Goal: Transaction & Acquisition: Purchase product/service

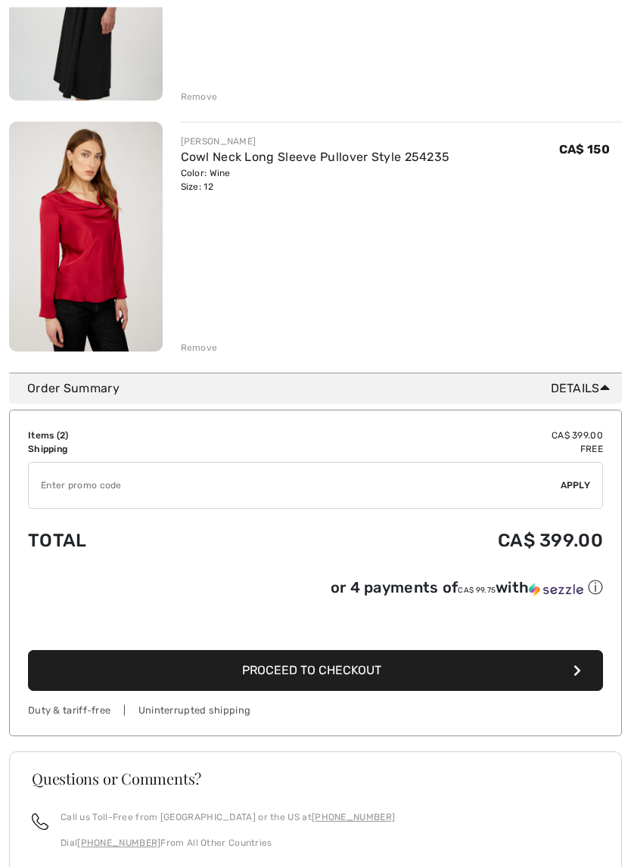
scroll to position [352, 0]
click at [430, 800] on div "Call us Toll-Free from Canada or the US at +1 (888) 605-5525 Dial +1 (514) 225-…" at bounding box center [315, 836] width 567 height 51
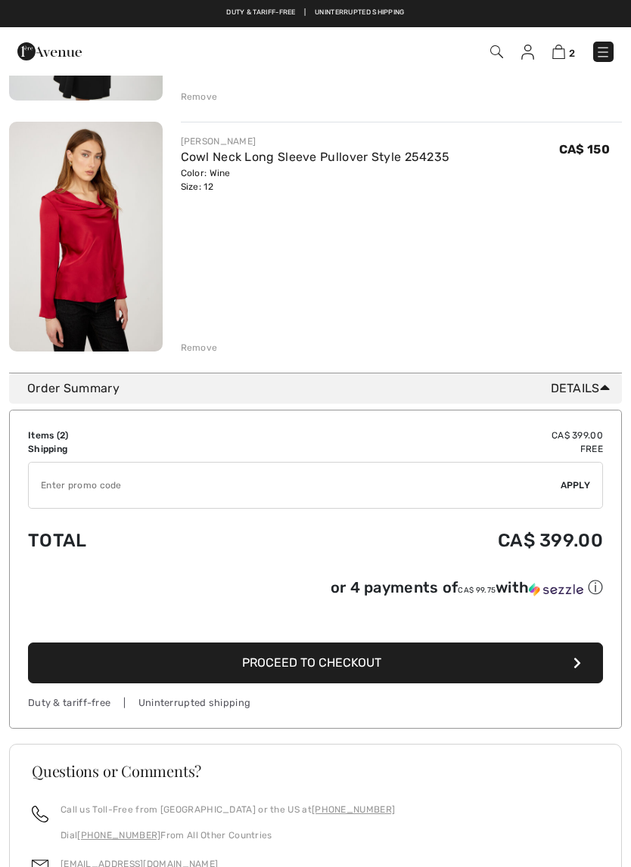
scroll to position [153, 0]
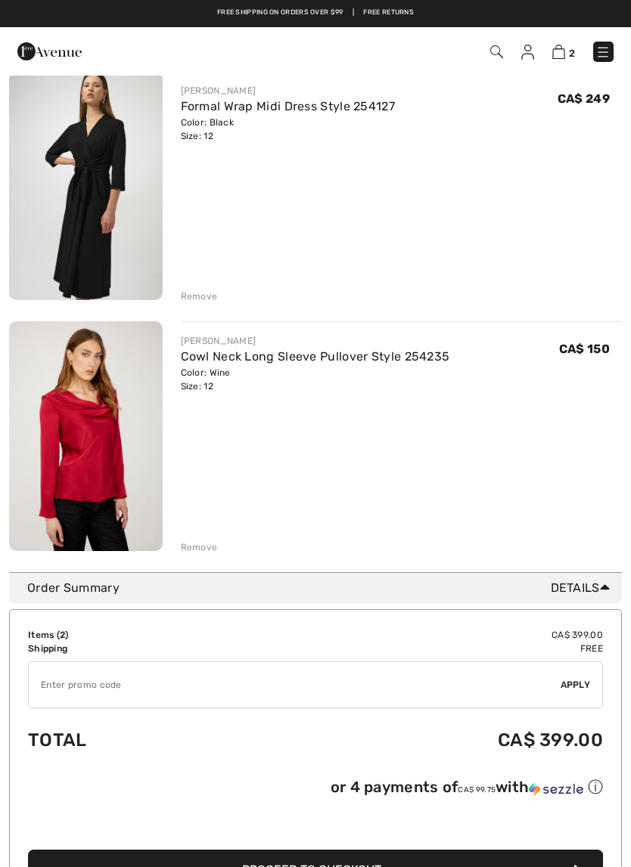
click at [53, 681] on input "TEXT" at bounding box center [295, 684] width 532 height 45
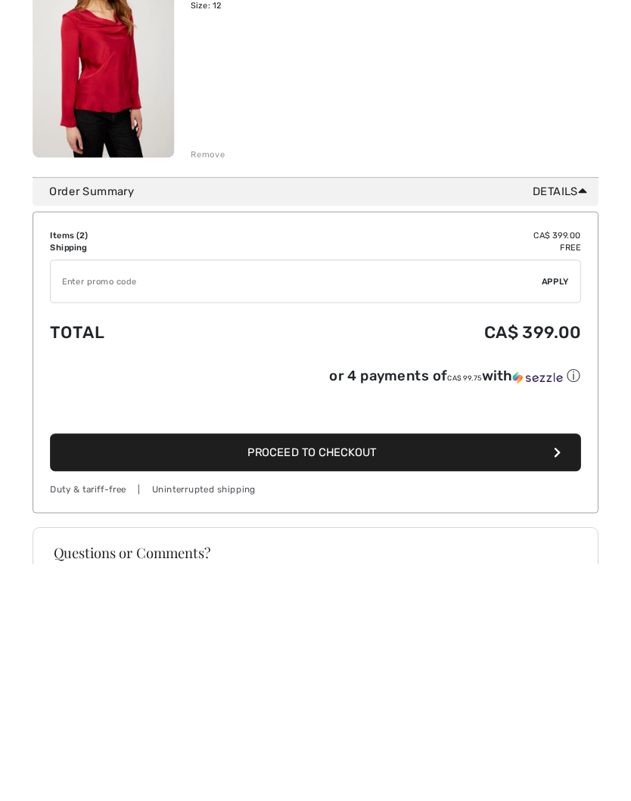
scroll to position [328, 0]
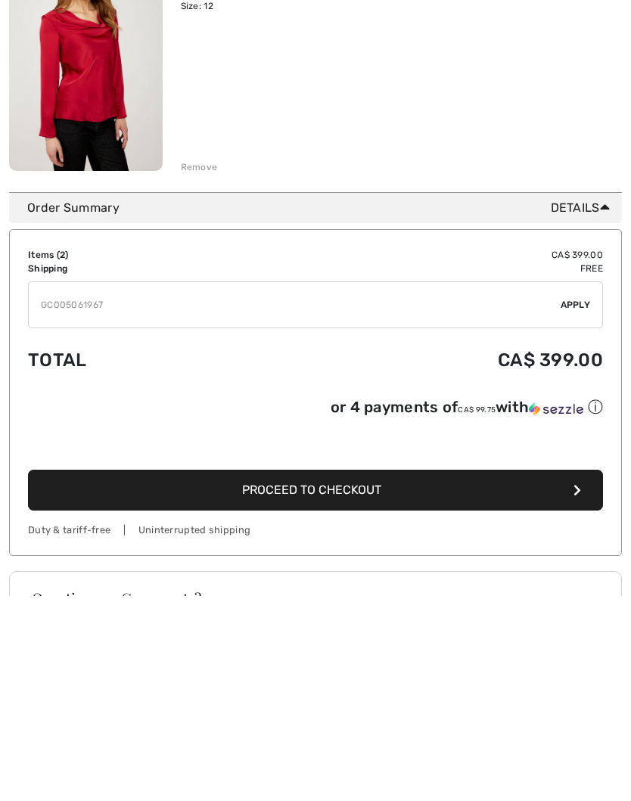
click at [560, 487] on input "TEXT" at bounding box center [295, 509] width 532 height 45
click at [222, 487] on input "TEXT" at bounding box center [295, 509] width 532 height 45
click at [558, 487] on input "TEXT" at bounding box center [295, 509] width 532 height 45
click at [556, 487] on input "TEXT" at bounding box center [295, 509] width 532 height 45
type input "GC005061967"
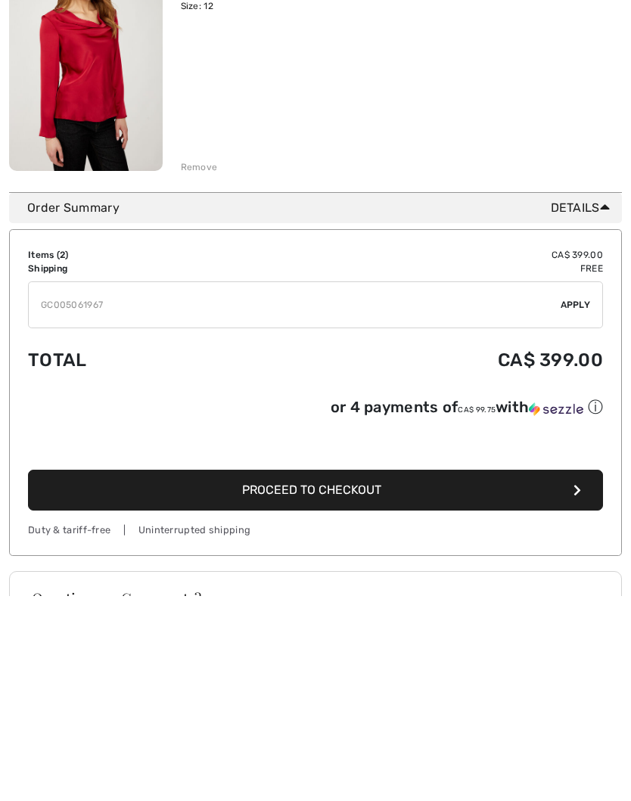
click at [572, 503] on span "Apply" at bounding box center [575, 510] width 30 height 14
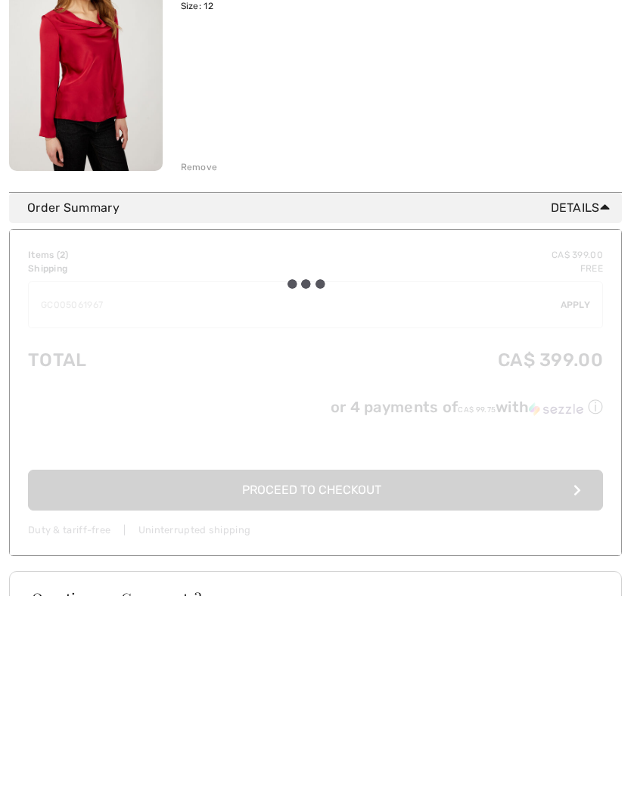
scroll to position [533, 0]
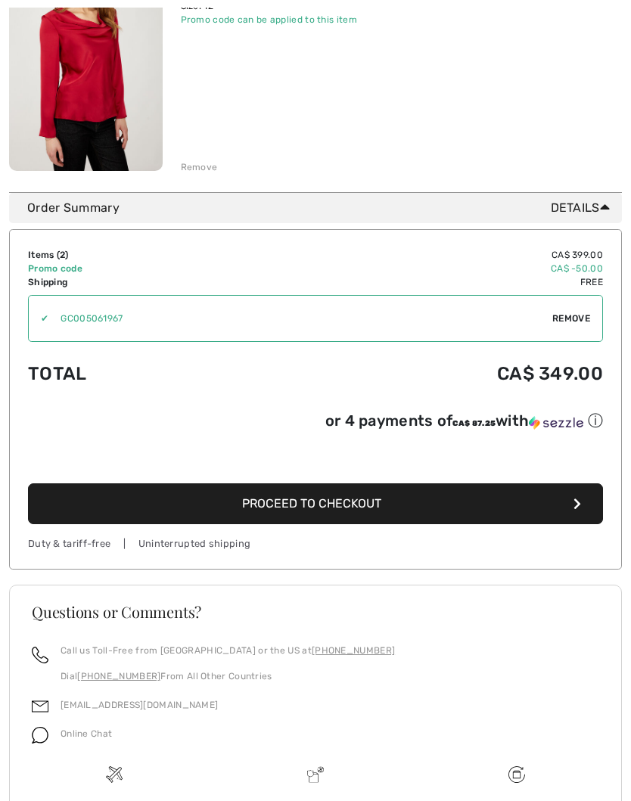
click at [153, 504] on button "Proceed to Checkout" at bounding box center [315, 503] width 575 height 41
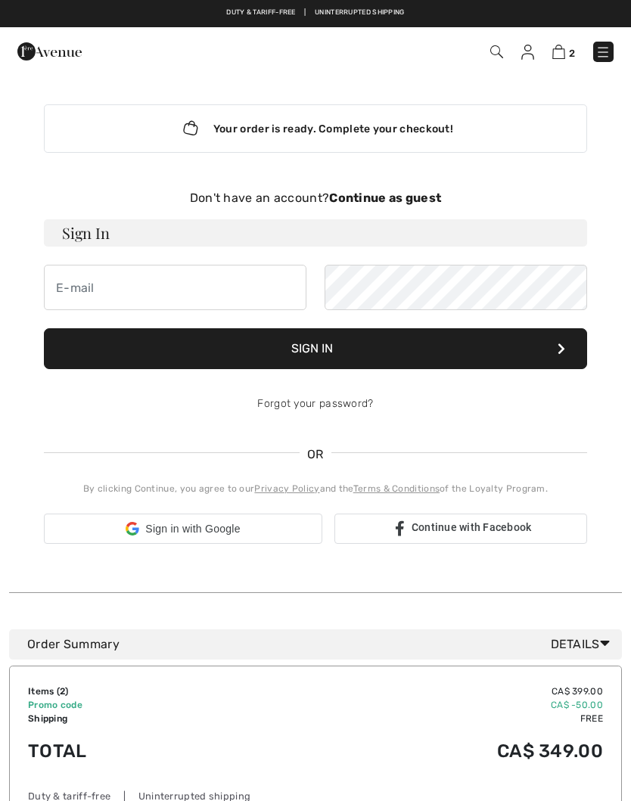
checkbox input "true"
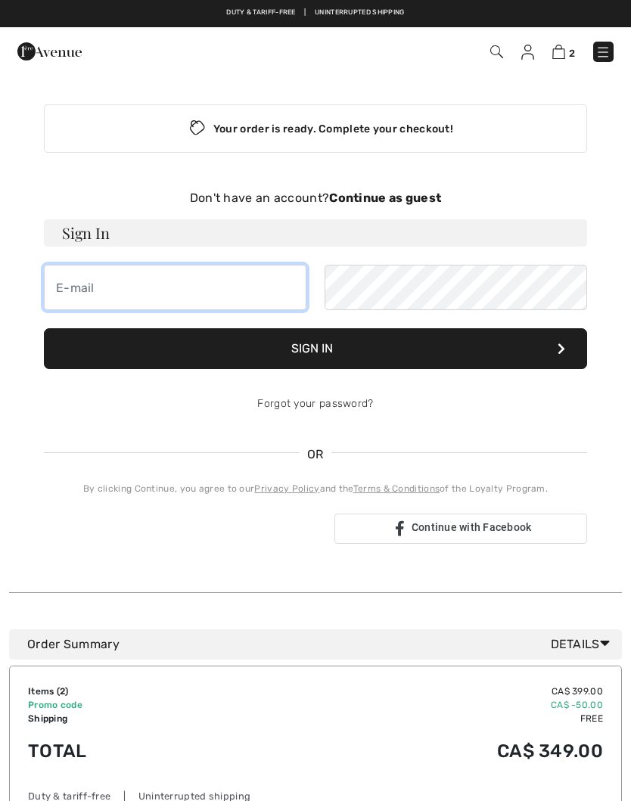
click at [94, 292] on input "email" at bounding box center [175, 287] width 262 height 45
click at [159, 355] on button "Sign In" at bounding box center [315, 348] width 543 height 41
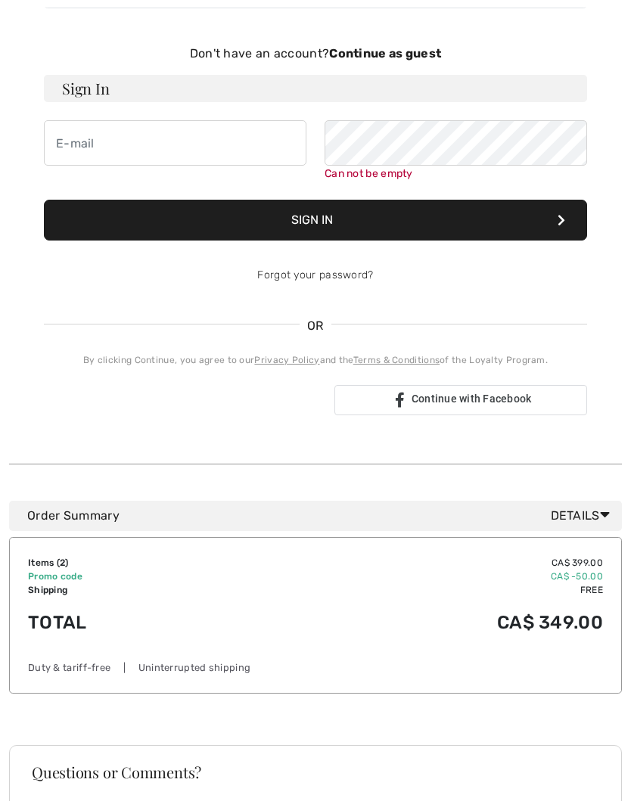
scroll to position [156, 0]
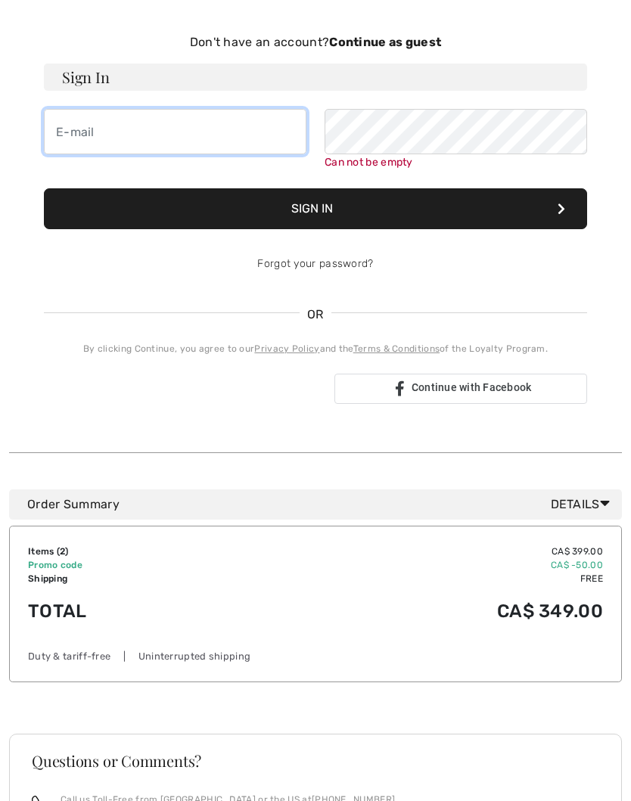
click at [73, 143] on input "email" at bounding box center [175, 131] width 262 height 45
type input "audrasherman66@gmail.com"
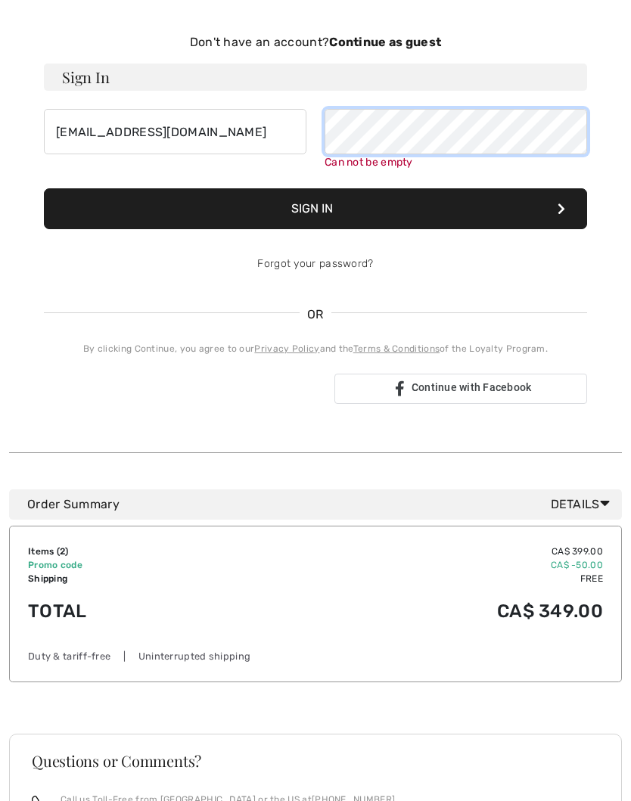
click at [315, 209] on button "Sign In" at bounding box center [315, 208] width 543 height 41
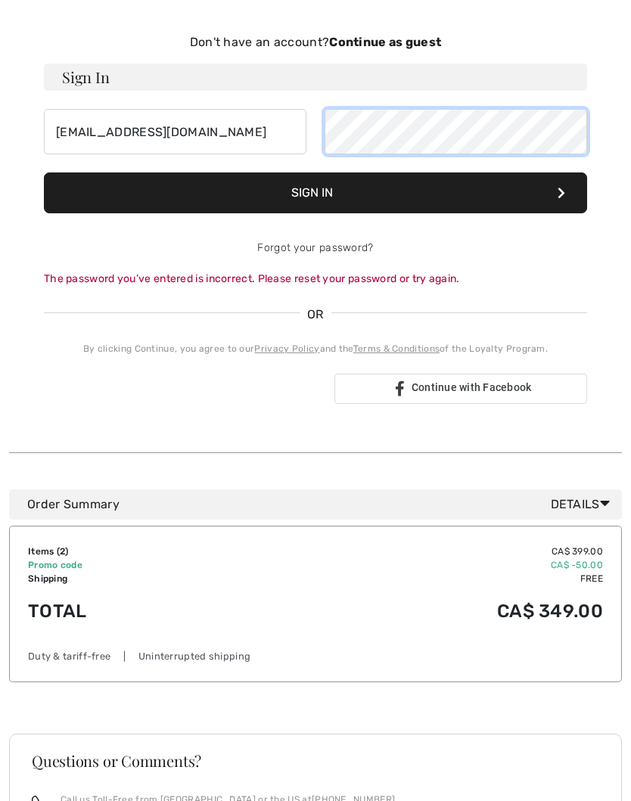
click at [315, 193] on button "Sign In" at bounding box center [315, 192] width 543 height 41
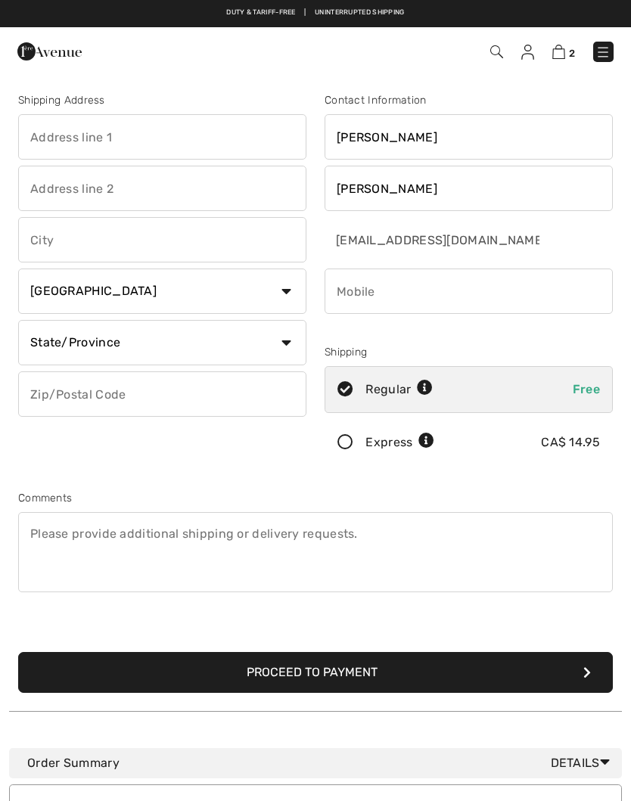
click at [45, 144] on input "text" at bounding box center [162, 136] width 288 height 45
click at [517, 57] on span "2" at bounding box center [444, 52] width 338 height 20
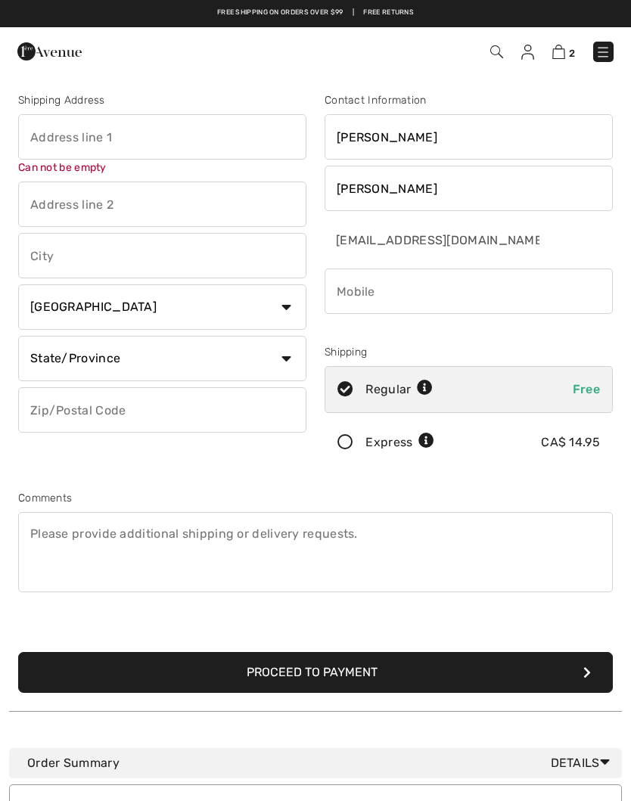
click at [525, 53] on img at bounding box center [527, 52] width 13 height 15
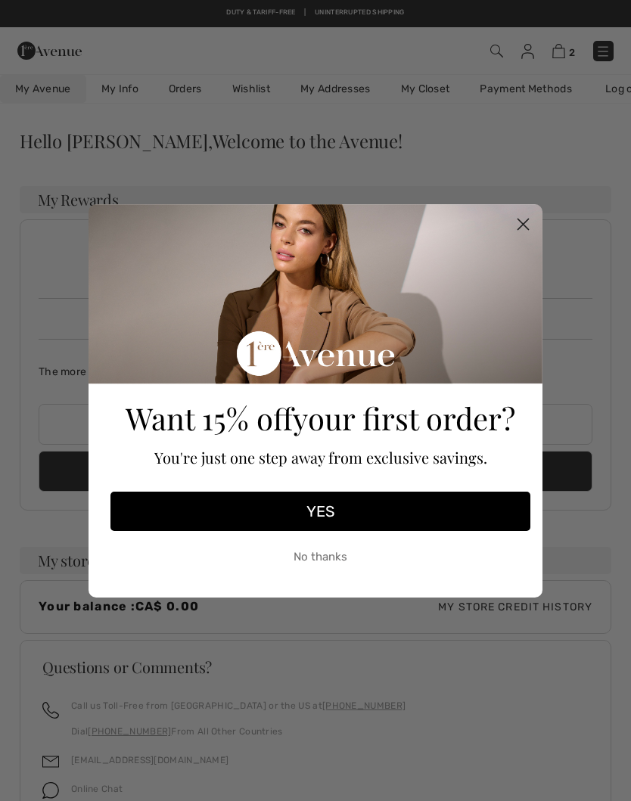
click at [523, 217] on circle "Close dialog" at bounding box center [522, 223] width 25 height 25
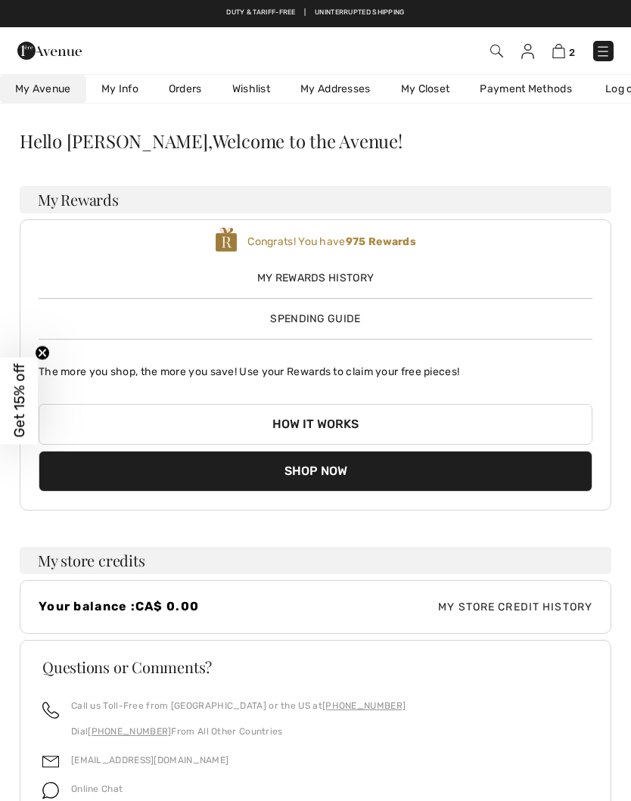
click at [160, 466] on button "Shop Now" at bounding box center [316, 471] width 554 height 41
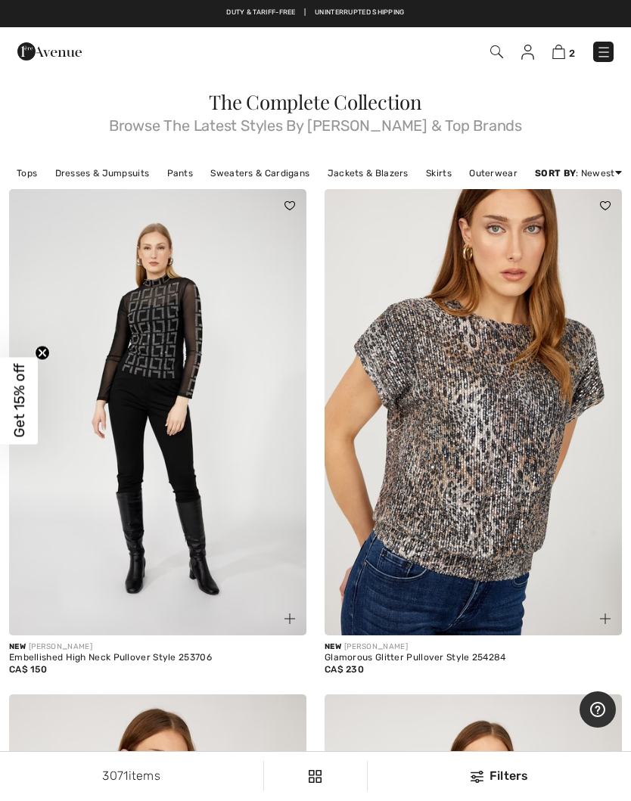
click at [564, 49] on img at bounding box center [558, 52] width 13 height 14
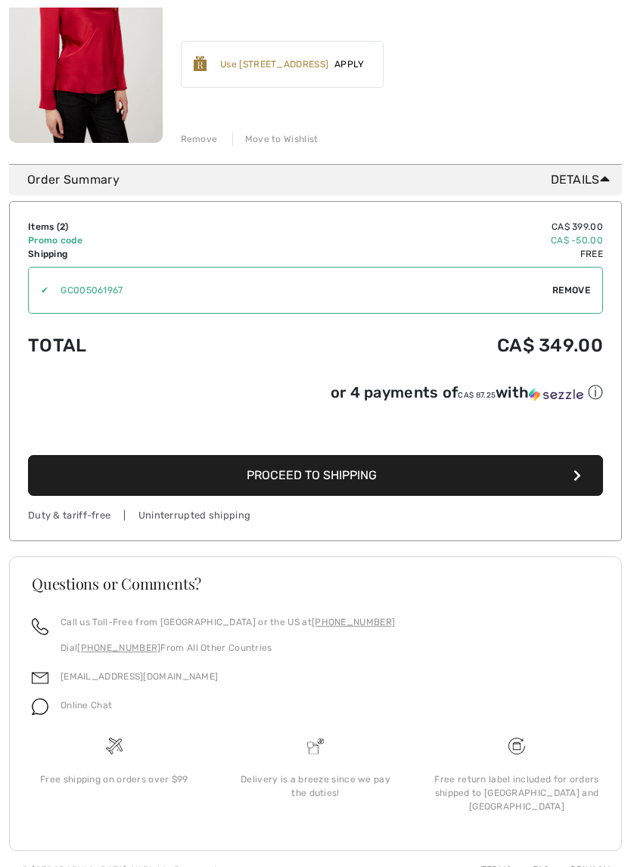
scroll to position [572, 0]
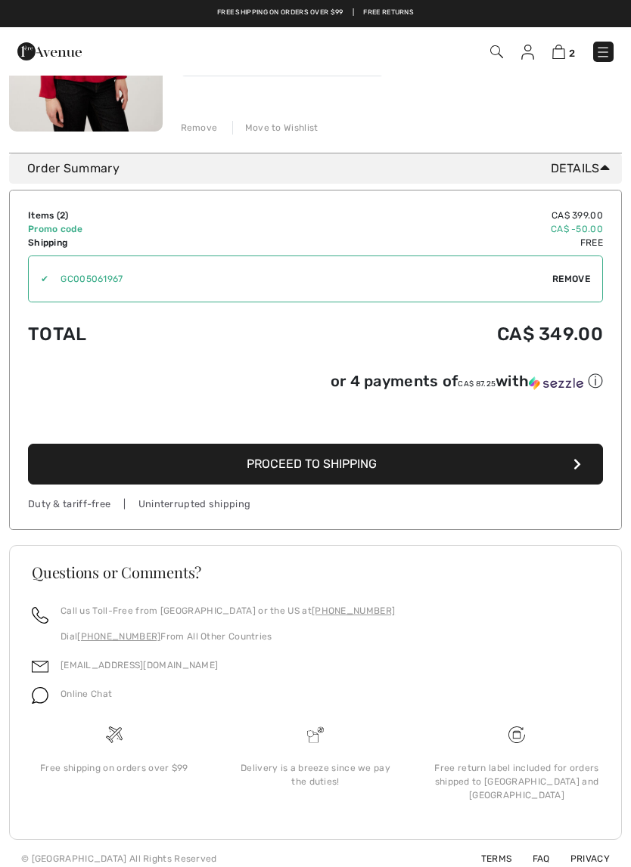
click at [160, 473] on button "Proceed to Shipping" at bounding box center [315, 464] width 575 height 41
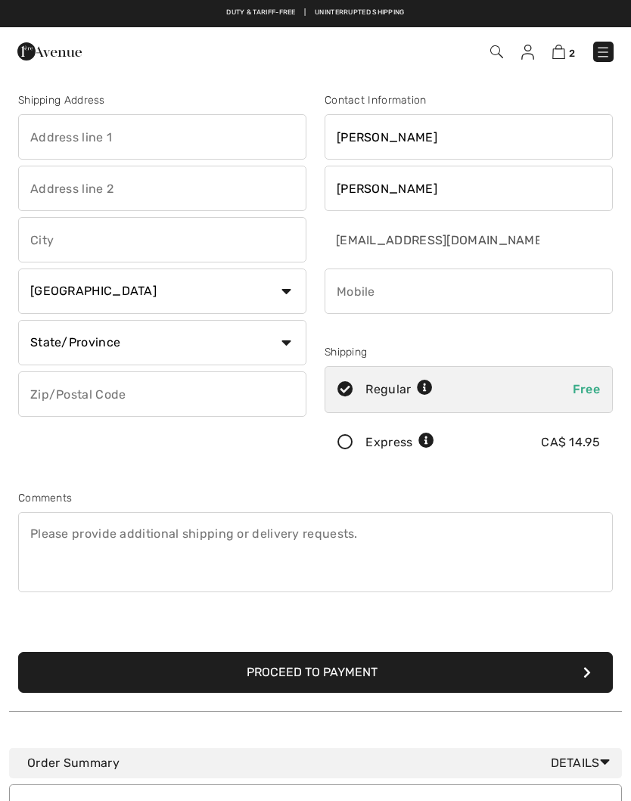
click at [55, 131] on input "text" at bounding box center [162, 136] width 288 height 45
type input "681 County Road 64"
click at [25, 230] on input "text" at bounding box center [162, 239] width 288 height 45
type input "Brighton"
click at [36, 343] on select "State/Province Alberta British Columbia Manitoba New Brunswick Newfoundland and…" at bounding box center [162, 342] width 288 height 45
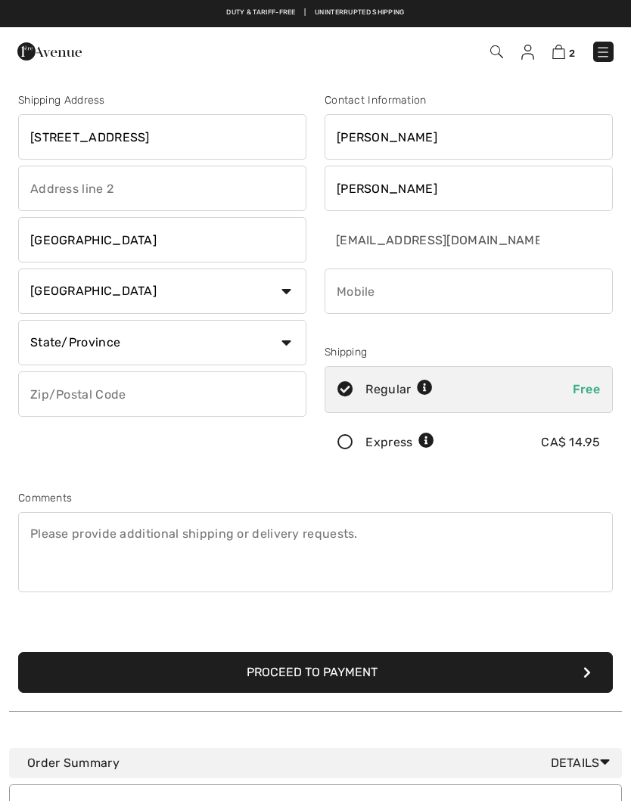
select select "ON"
click at [36, 399] on input "text" at bounding box center [162, 393] width 288 height 45
type input "K0K1H0"
click at [337, 291] on input "phone" at bounding box center [468, 290] width 288 height 45
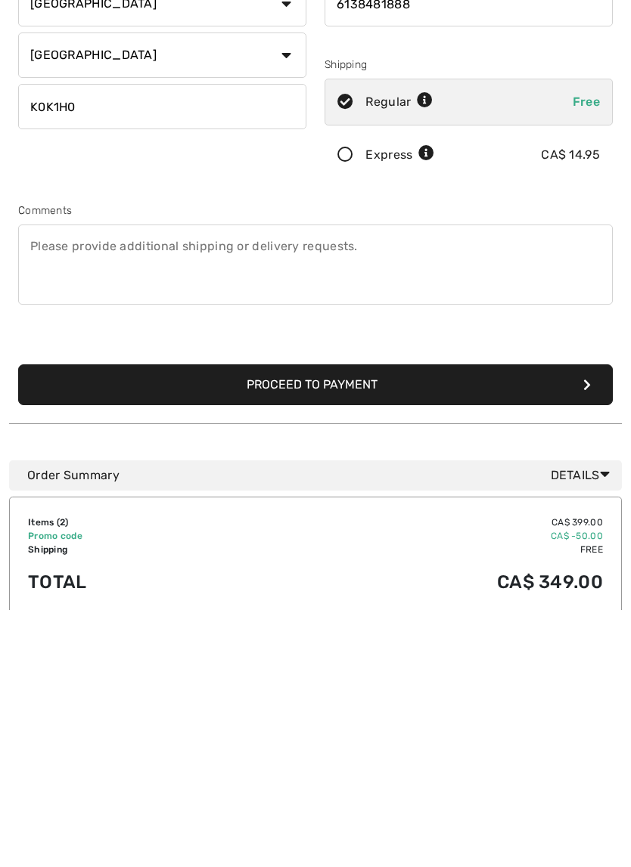
type input "6138481888"
click at [125, 622] on button "Proceed to Payment" at bounding box center [315, 642] width 594 height 41
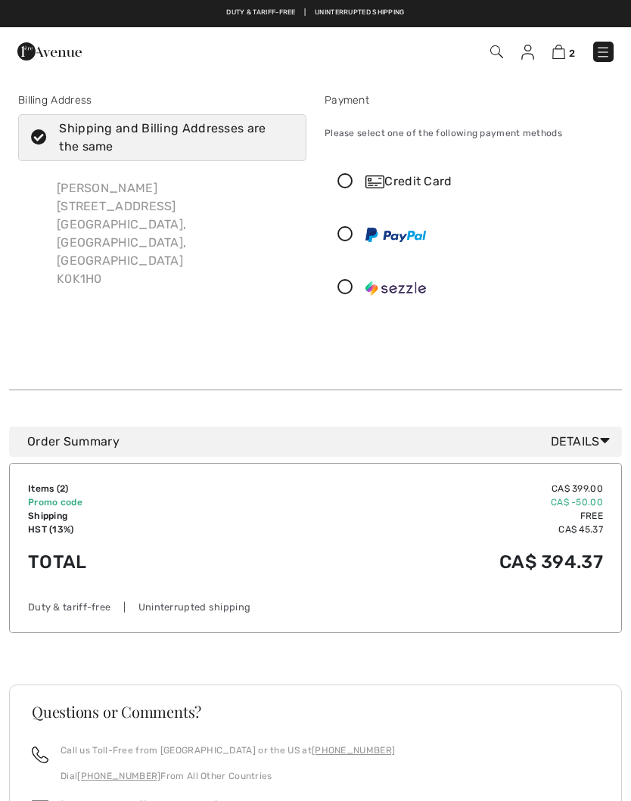
click at [348, 181] on icon at bounding box center [345, 182] width 40 height 16
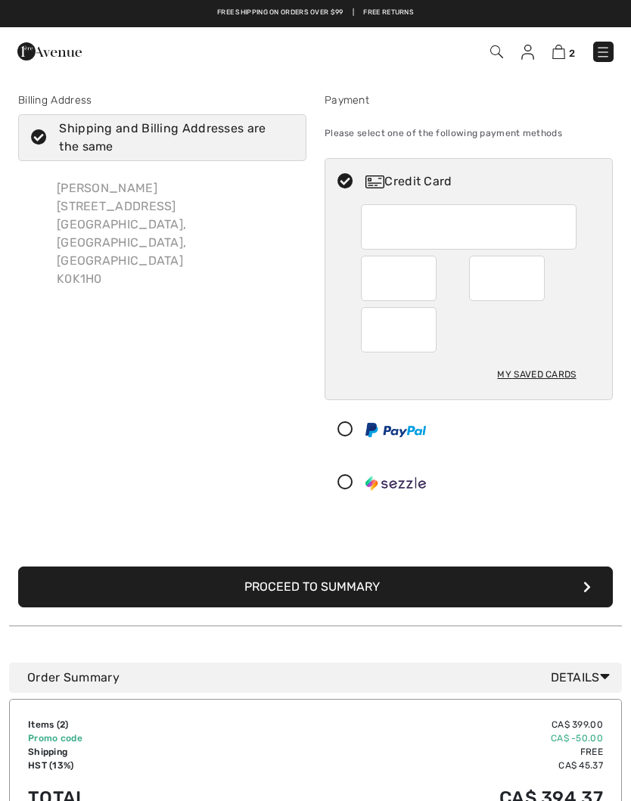
click at [369, 215] on div at bounding box center [468, 226] width 215 height 45
click at [515, 383] on div "My Saved Cards" at bounding box center [536, 374] width 79 height 26
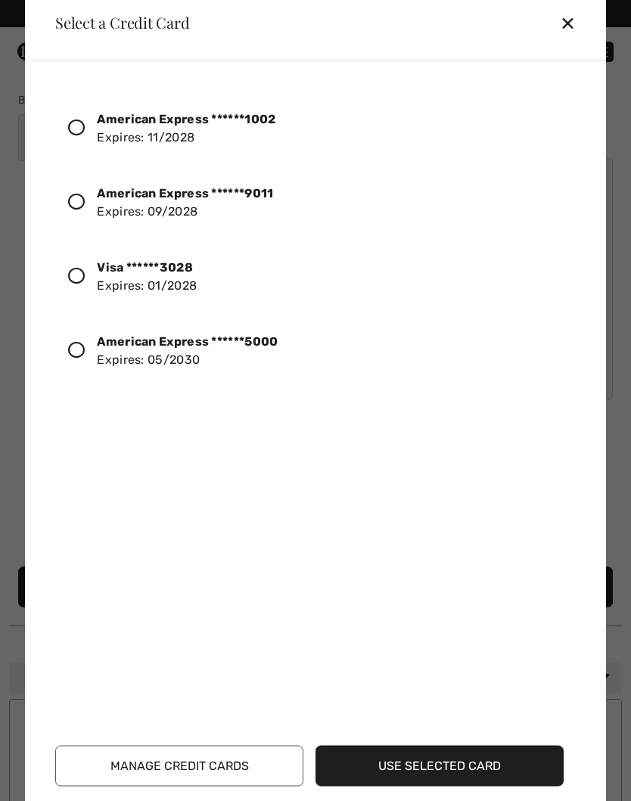
click at [74, 344] on icon at bounding box center [76, 349] width 17 height 17
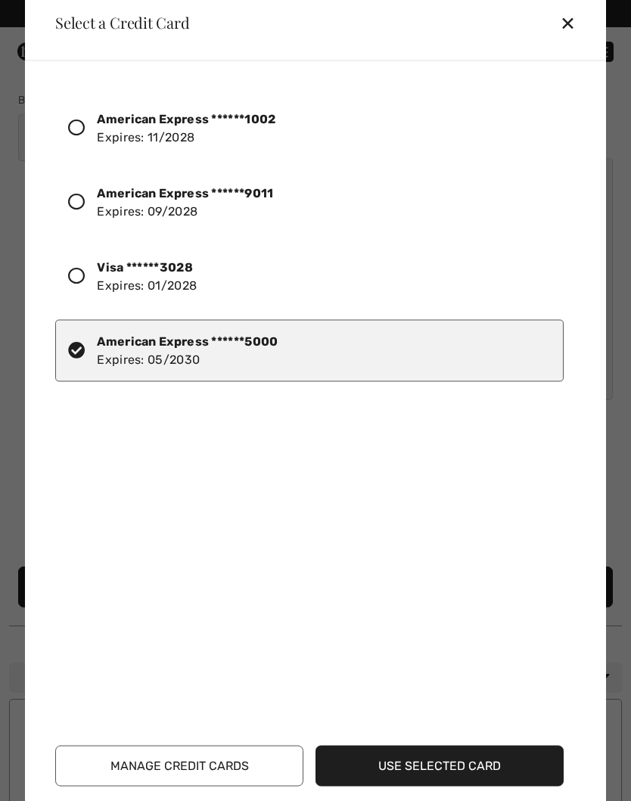
click at [399, 768] on button "Use Selected Card" at bounding box center [439, 765] width 248 height 41
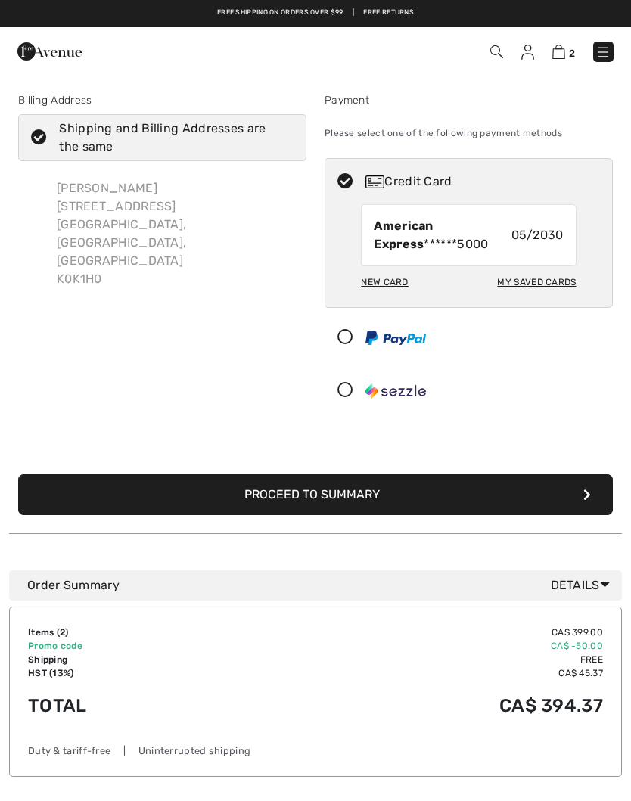
click at [182, 501] on button "Proceed to Summary" at bounding box center [315, 494] width 594 height 41
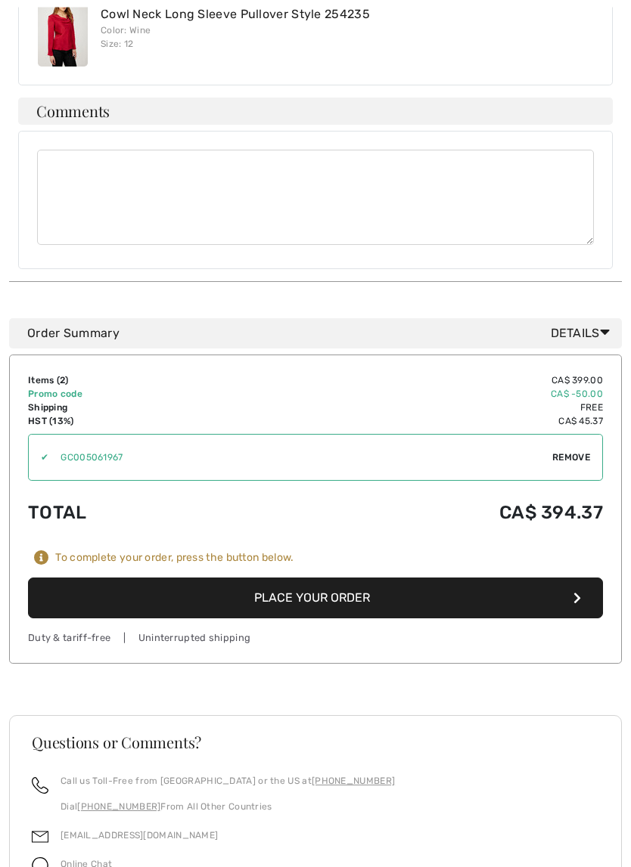
scroll to position [728, 0]
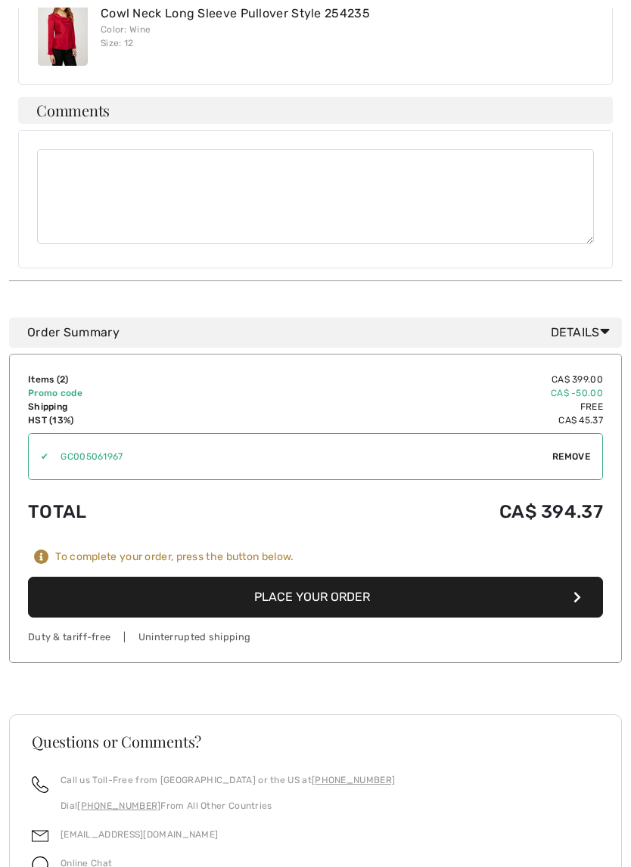
click at [178, 577] on button "Place Your Order" at bounding box center [315, 597] width 575 height 41
